Goal: Navigation & Orientation: Find specific page/section

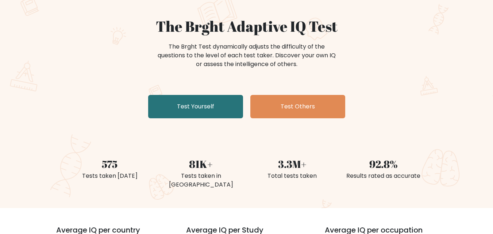
scroll to position [97, 0]
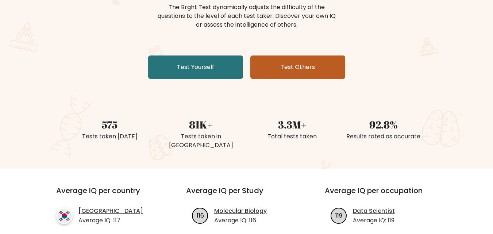
click at [316, 65] on link "Test Others" at bounding box center [298, 67] width 95 height 23
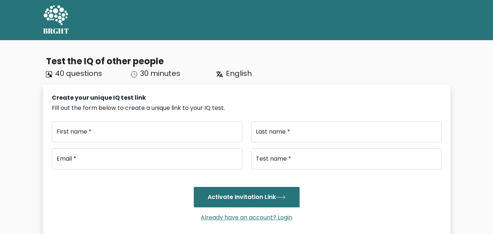
type input "..."
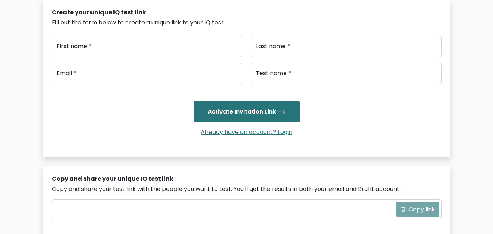
scroll to position [86, 0]
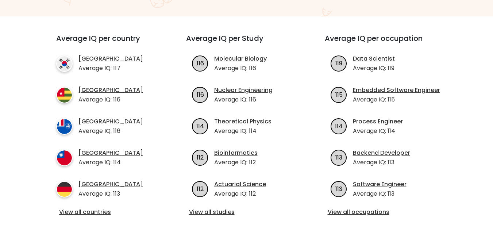
scroll to position [255, 0]
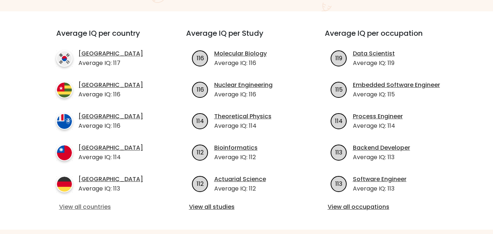
click at [92, 203] on link "View all countries" at bounding box center [108, 207] width 98 height 9
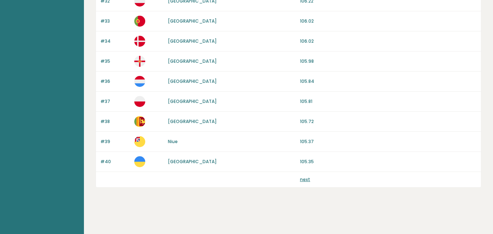
scroll to position [714, 0]
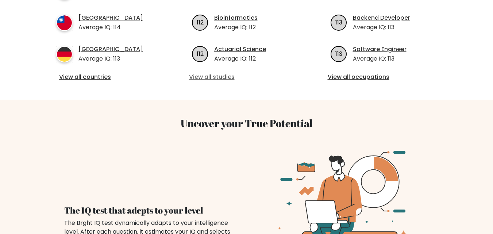
scroll to position [315, 0]
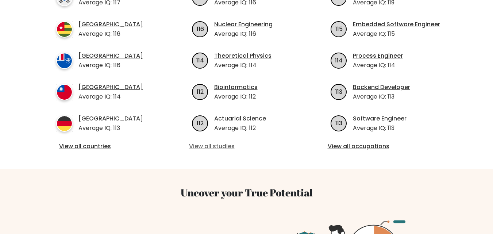
click at [228, 142] on link "View all studies" at bounding box center [246, 146] width 115 height 9
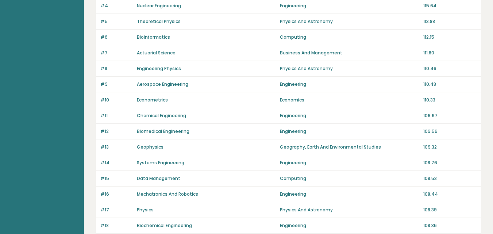
scroll to position [132, 0]
